Goal: Task Accomplishment & Management: Manage account settings

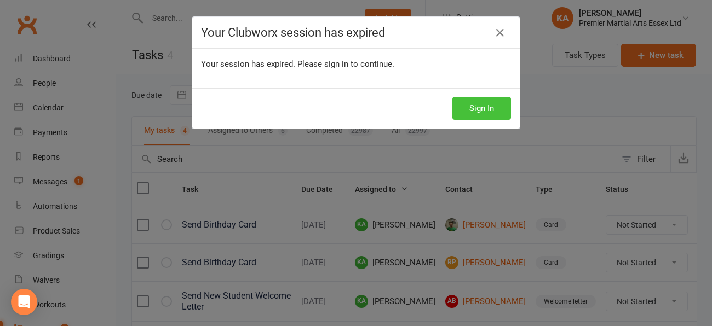
scroll to position [113, 0]
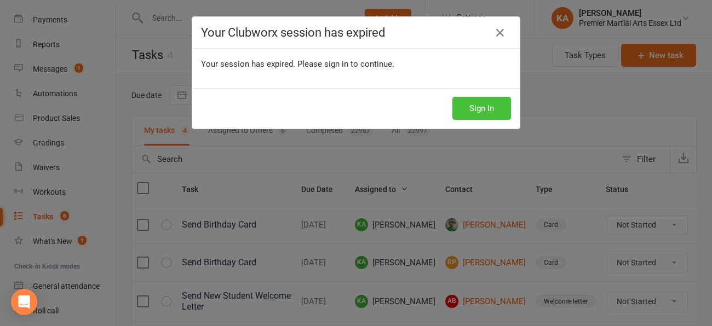
click at [479, 105] on button "Sign In" at bounding box center [481, 108] width 59 height 23
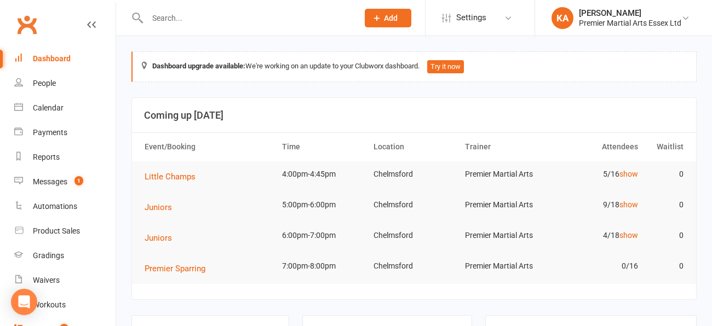
click at [55, 325] on count-badge "9" at bounding box center [61, 329] width 14 height 9
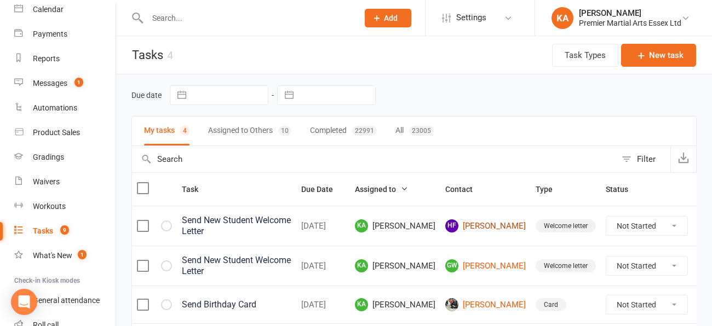
click at [478, 226] on link "HF Harriet French" at bounding box center [485, 226] width 81 height 13
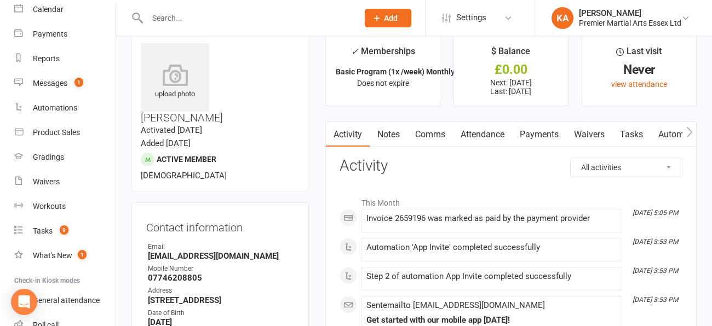
scroll to position [20, 0]
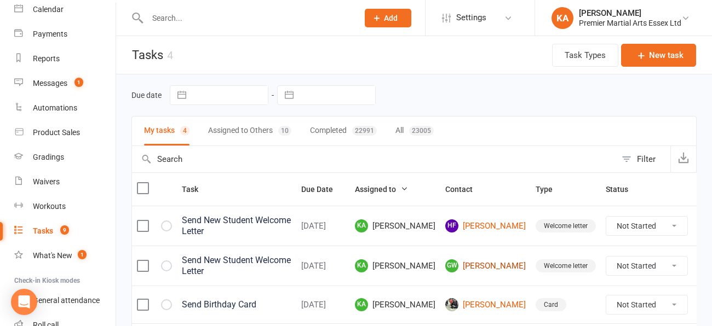
click at [477, 264] on link "GW Georgianna Warden" at bounding box center [485, 266] width 81 height 13
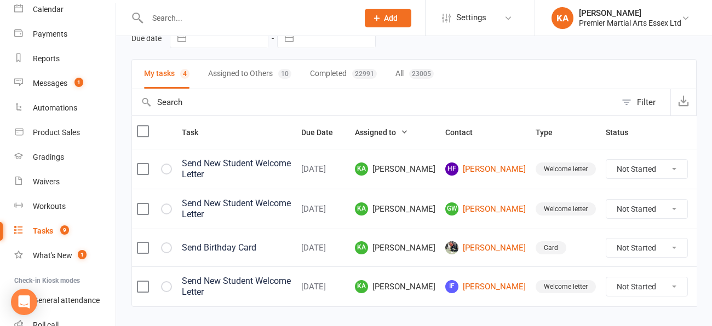
scroll to position [59, 0]
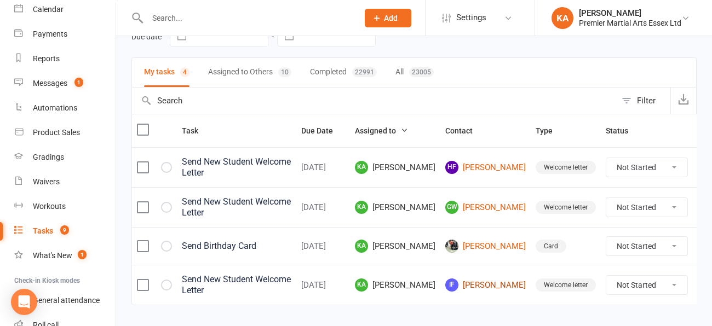
click at [480, 279] on link "IF Isabella French" at bounding box center [485, 285] width 81 height 13
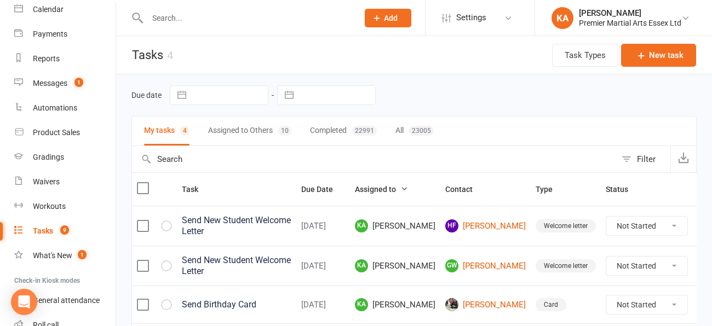
click at [653, 222] on select "Not Started In Progress Waiting Complete" at bounding box center [646, 226] width 81 height 19
click at [606, 217] on select "Not Started In Progress Waiting Complete" at bounding box center [646, 226] width 81 height 19
select select "unstarted"
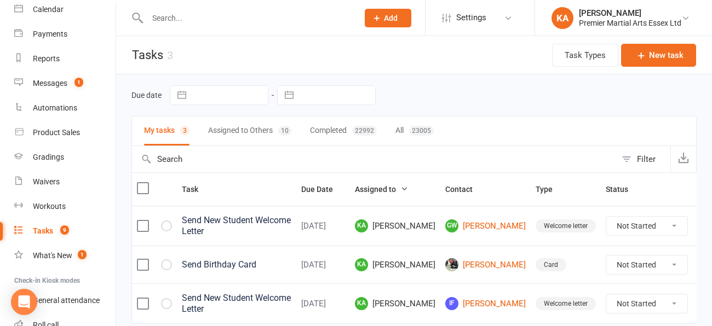
click at [649, 227] on select "Not Started In Progress Waiting Complete" at bounding box center [646, 226] width 81 height 19
click at [606, 217] on select "Not Started In Progress Waiting Complete" at bounding box center [646, 226] width 81 height 19
select select "unstarted"
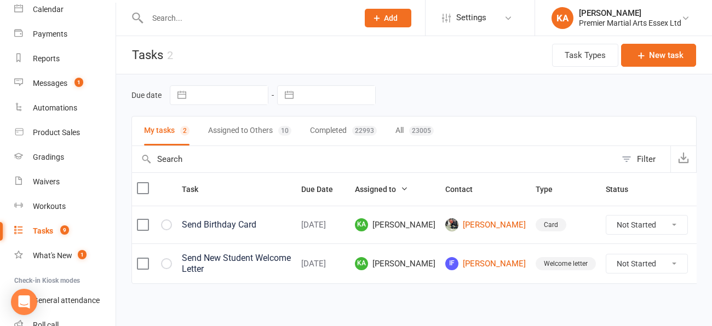
click at [649, 226] on select "Not Started In Progress Waiting Complete" at bounding box center [646, 225] width 81 height 19
click at [606, 216] on select "Not Started In Progress Waiting Complete" at bounding box center [646, 225] width 81 height 19
select select "unstarted"
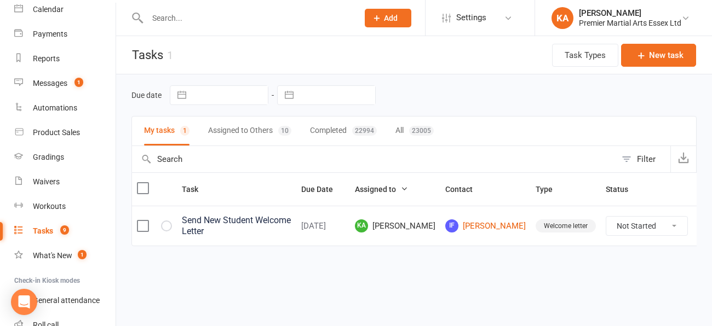
click at [655, 225] on select "Not Started In Progress Waiting Complete" at bounding box center [646, 226] width 81 height 19
click at [606, 217] on select "Not Started In Progress Waiting Complete" at bounding box center [646, 226] width 81 height 19
select select "unstarted"
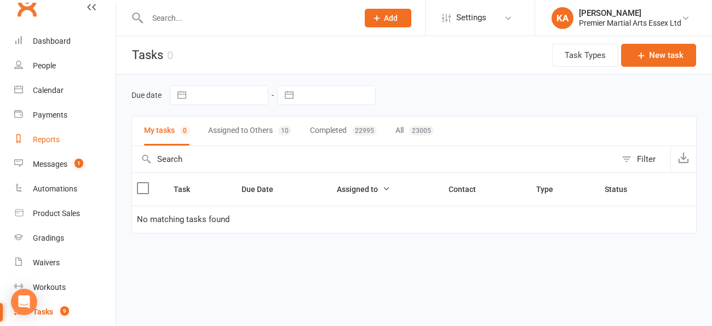
scroll to position [16, 0]
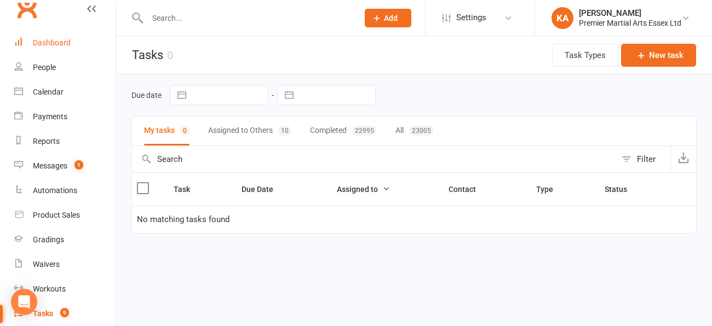
click at [46, 43] on div "Dashboard" at bounding box center [52, 42] width 38 height 9
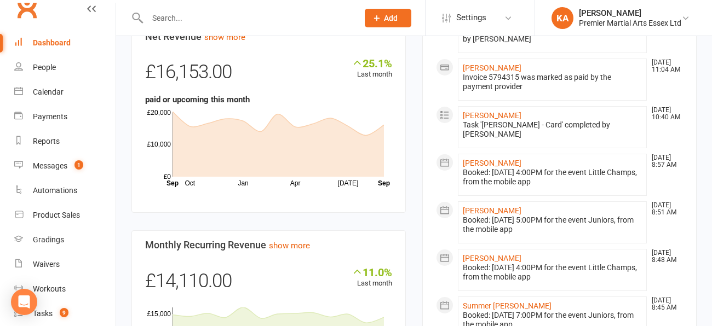
scroll to position [710, 0]
click at [230, 43] on link "show more" at bounding box center [224, 38] width 41 height 10
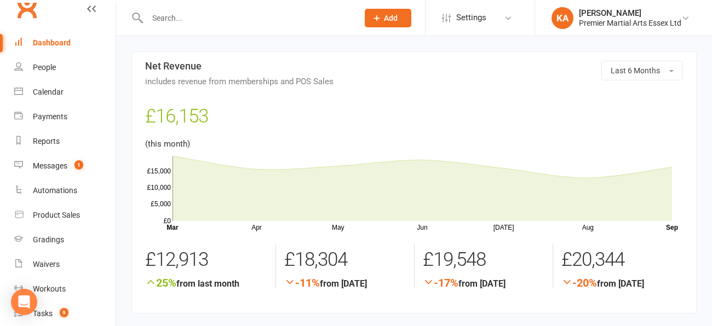
click at [53, 41] on div "Dashboard" at bounding box center [52, 42] width 38 height 9
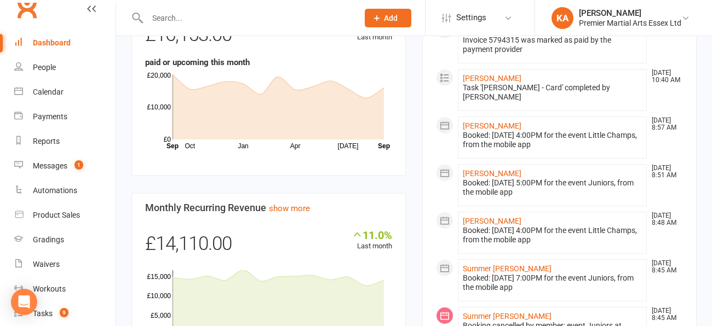
scroll to position [754, 0]
